Goal: Transaction & Acquisition: Purchase product/service

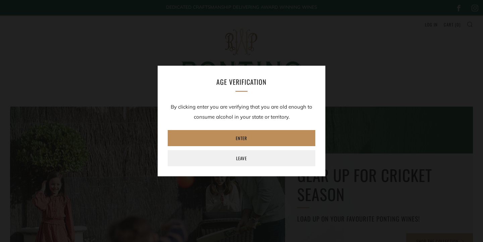
click at [237, 140] on link "Enter" at bounding box center [241, 138] width 147 height 16
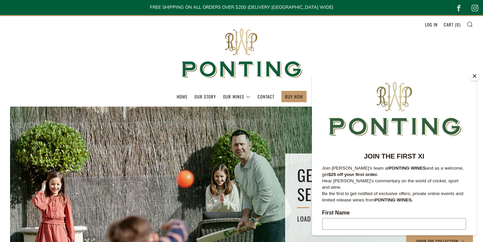
click at [475, 77] on button "Close" at bounding box center [474, 76] width 10 height 10
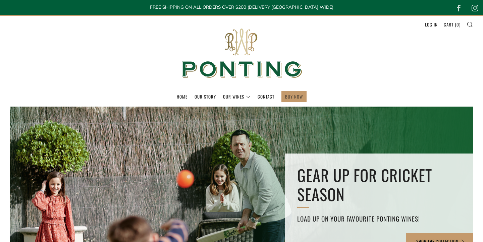
click at [301, 97] on link "BUY NOW" at bounding box center [294, 96] width 18 height 11
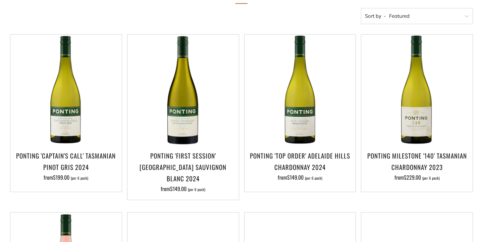
scroll to position [134, 0]
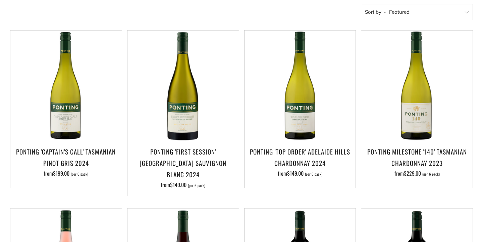
click at [400, 14] on select "Featured Best Selling Alphabetically, A-Z Alphabetically, Z-A Price, low to hig…" at bounding box center [417, 12] width 112 height 16
select select "price-descending"
click at [361, 4] on select "Featured Best Selling Alphabetically, A-Z Alphabetically, Z-A Price, low to hig…" at bounding box center [417, 12] width 112 height 16
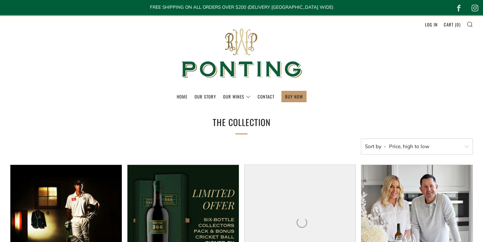
select select "price-descending"
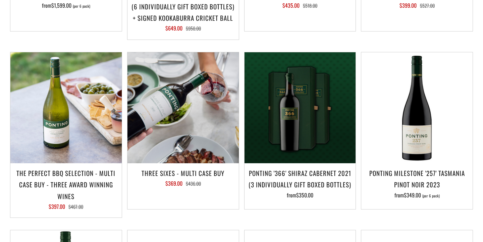
scroll to position [291, 0]
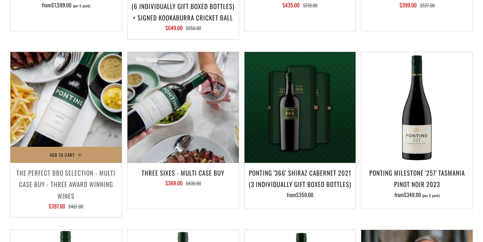
click at [73, 89] on img at bounding box center [65, 107] width 111 height 111
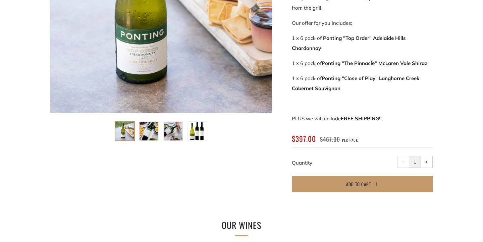
scroll to position [225, 0]
click at [197, 132] on img at bounding box center [197, 131] width 19 height 19
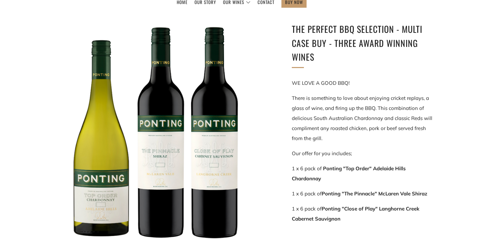
scroll to position [84, 0]
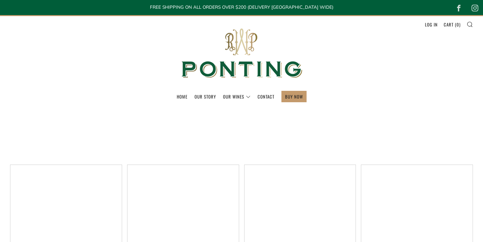
select select "price-descending"
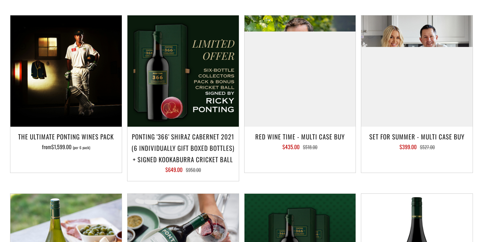
scroll to position [120, 0]
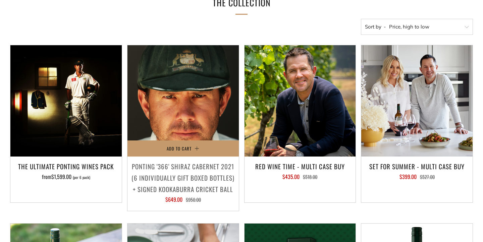
click at [160, 73] on img at bounding box center [182, 100] width 111 height 111
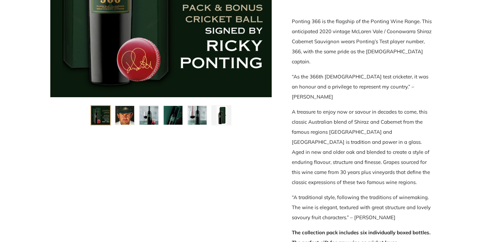
scroll to position [165, 0]
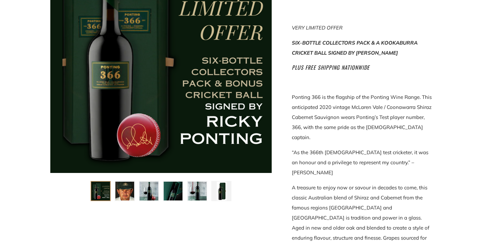
click at [150, 196] on img at bounding box center [148, 191] width 19 height 19
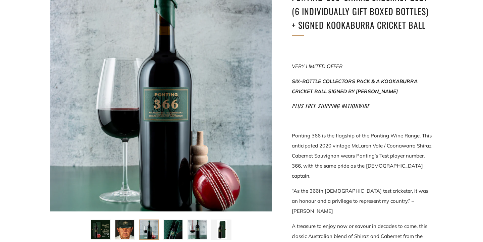
scroll to position [127, 0]
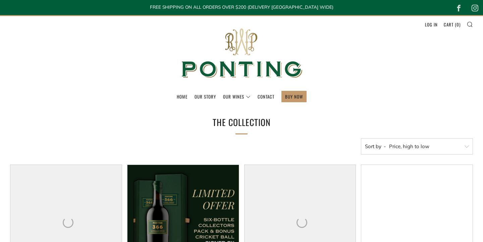
select select "price-descending"
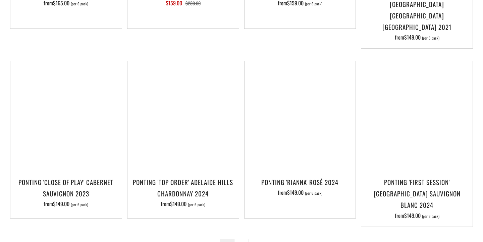
scroll to position [976, 0]
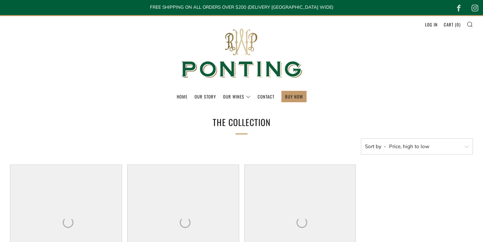
select select "price-descending"
